Goal: Task Accomplishment & Management: Use online tool/utility

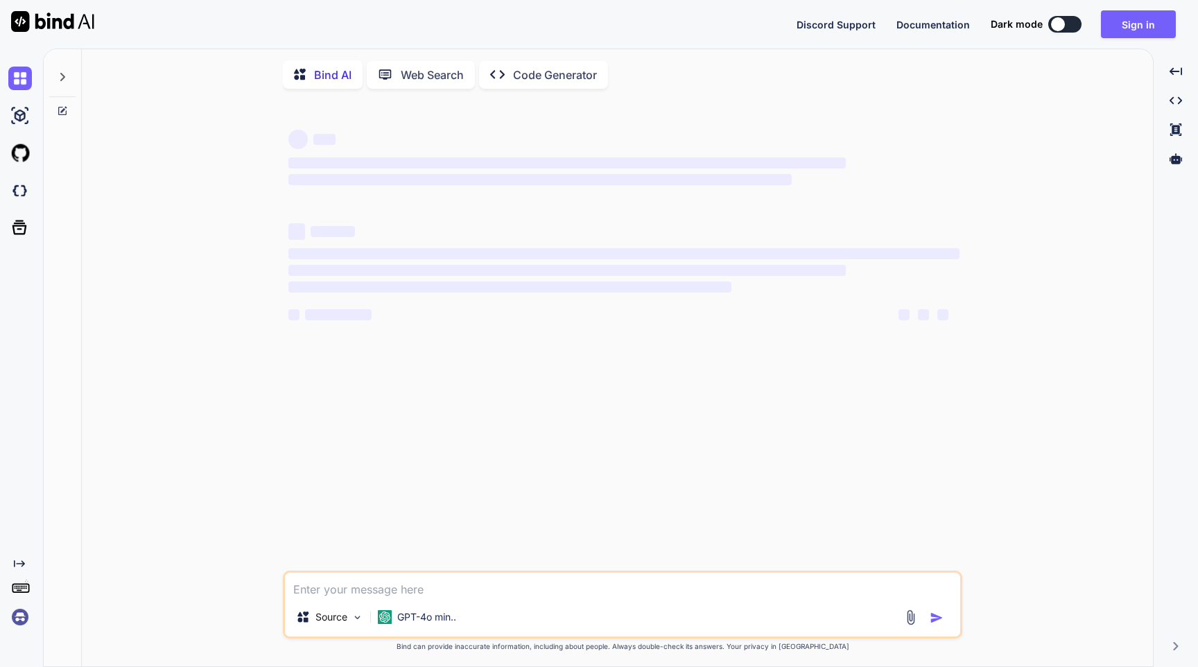
type textarea "x"
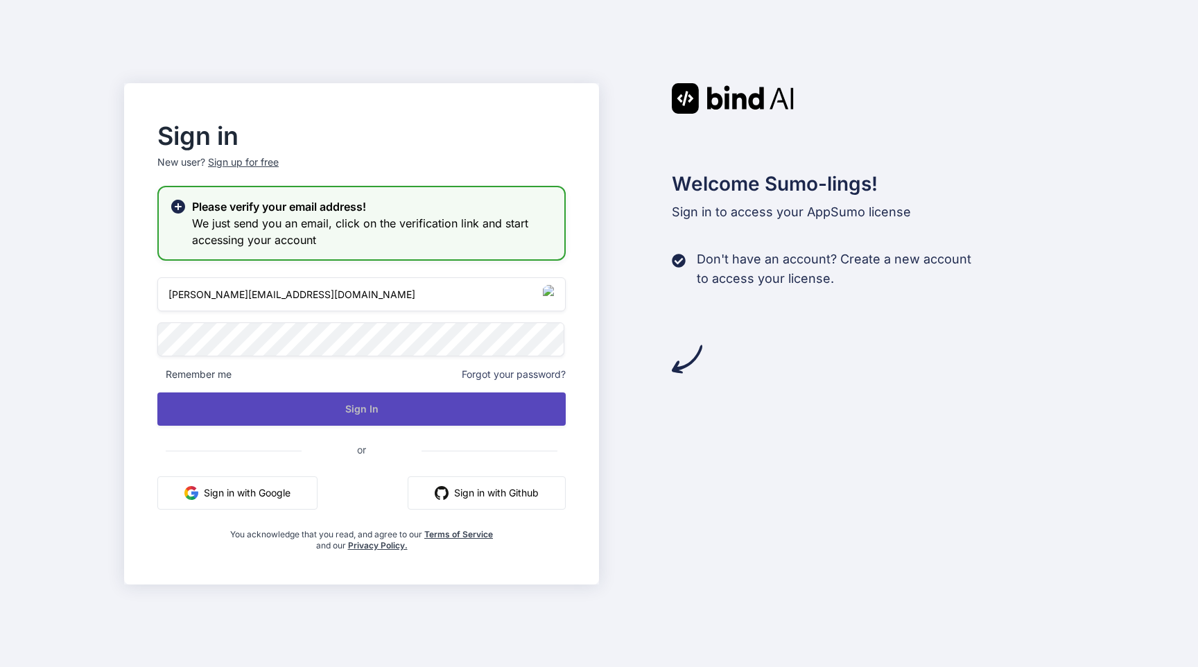
click at [355, 418] on button "Sign In" at bounding box center [361, 408] width 408 height 33
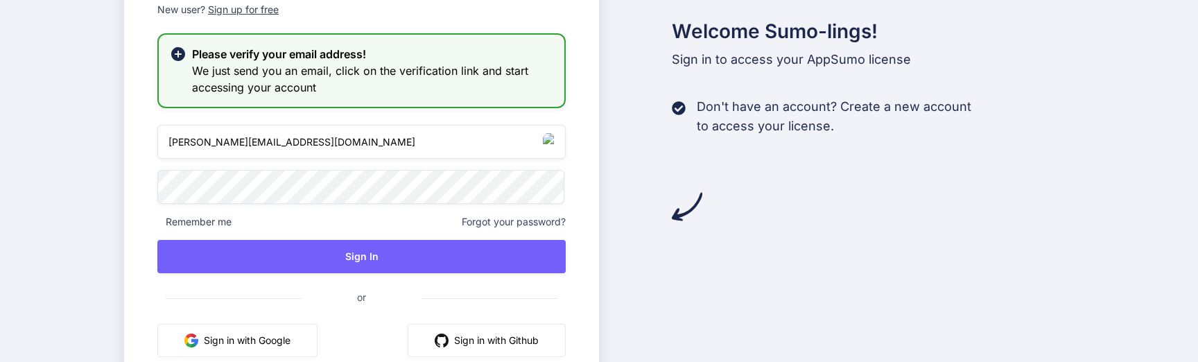
click at [444, 143] on input "gordon-metz@nicheful.io" at bounding box center [361, 142] width 408 height 34
paste input "emelie.ullrich"
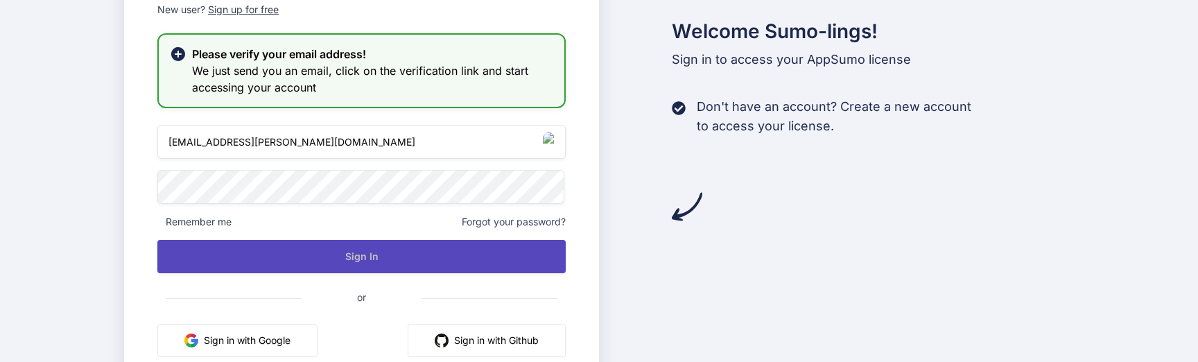
type input "emelie.ullrich@nicheful.io"
click at [356, 253] on button "Sign In" at bounding box center [361, 256] width 408 height 33
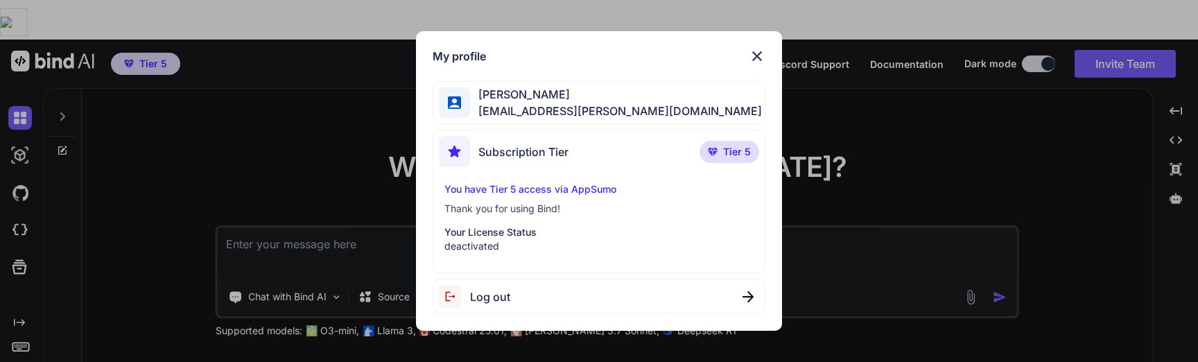
click at [758, 57] on img at bounding box center [757, 56] width 17 height 17
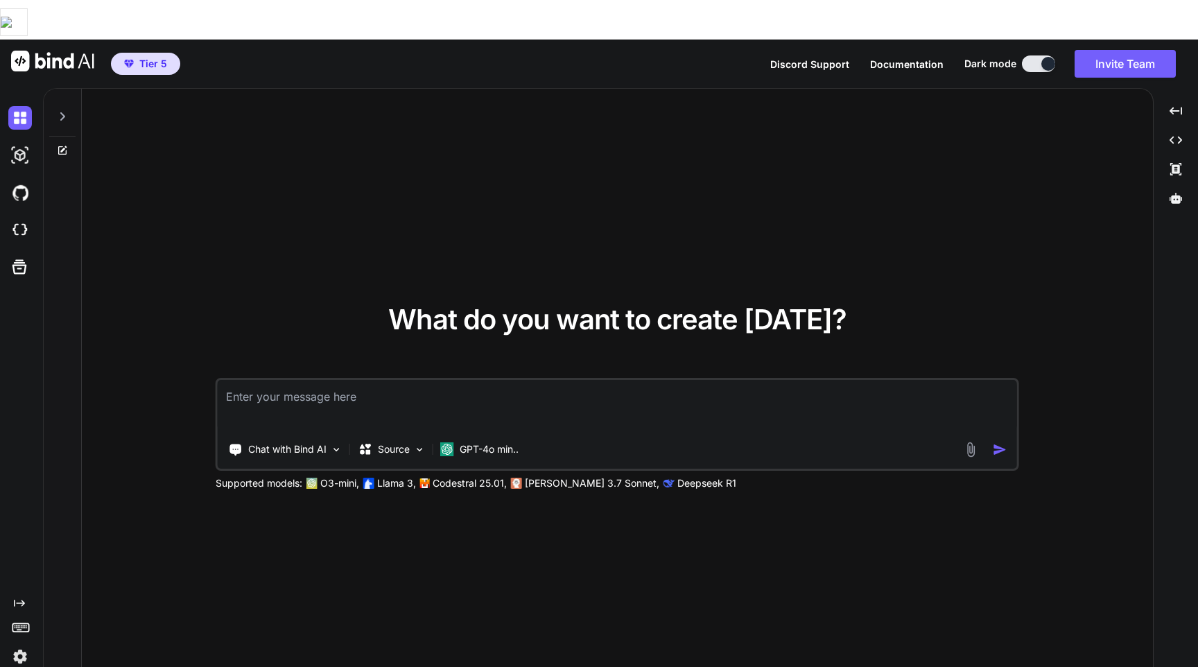
click at [12, 645] on img at bounding box center [20, 657] width 24 height 24
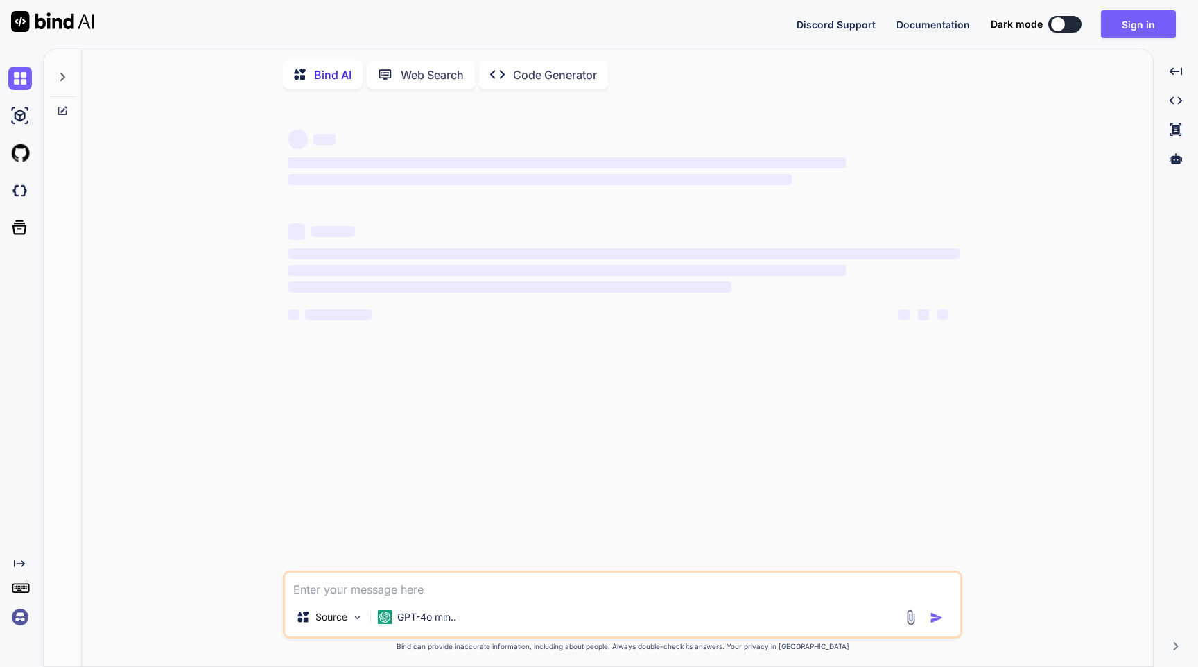
type textarea "x"
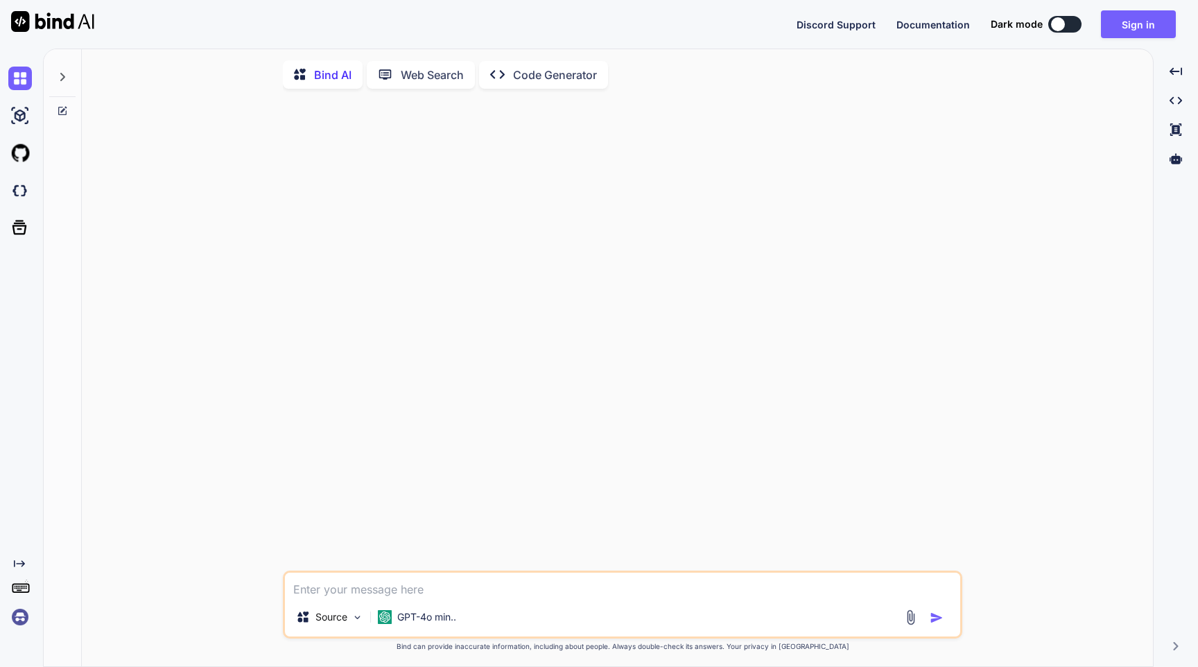
type textarea "x"
